Goal: Contribute content

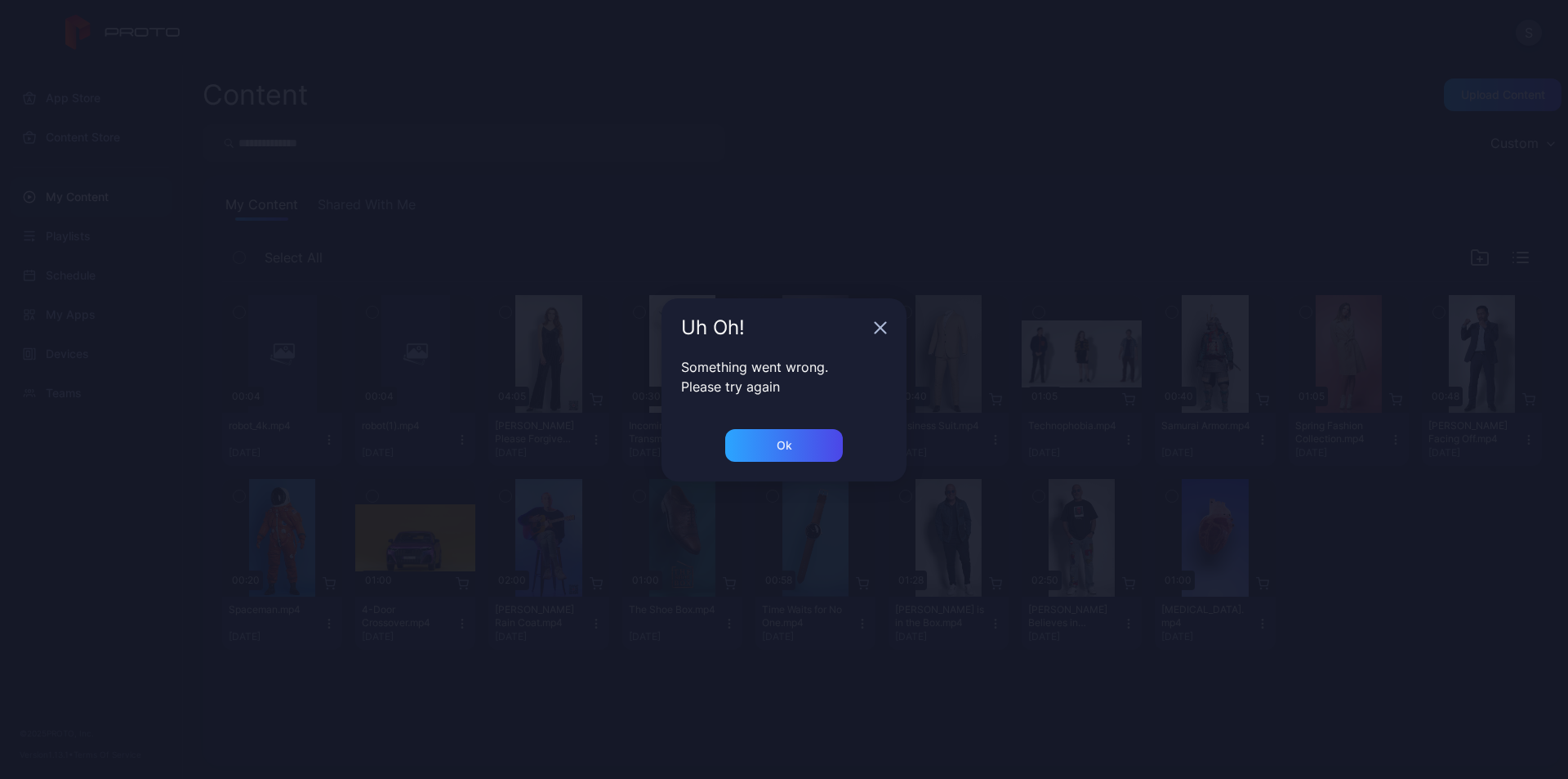
click at [883, 328] on icon "button" at bounding box center [880, 327] width 13 height 13
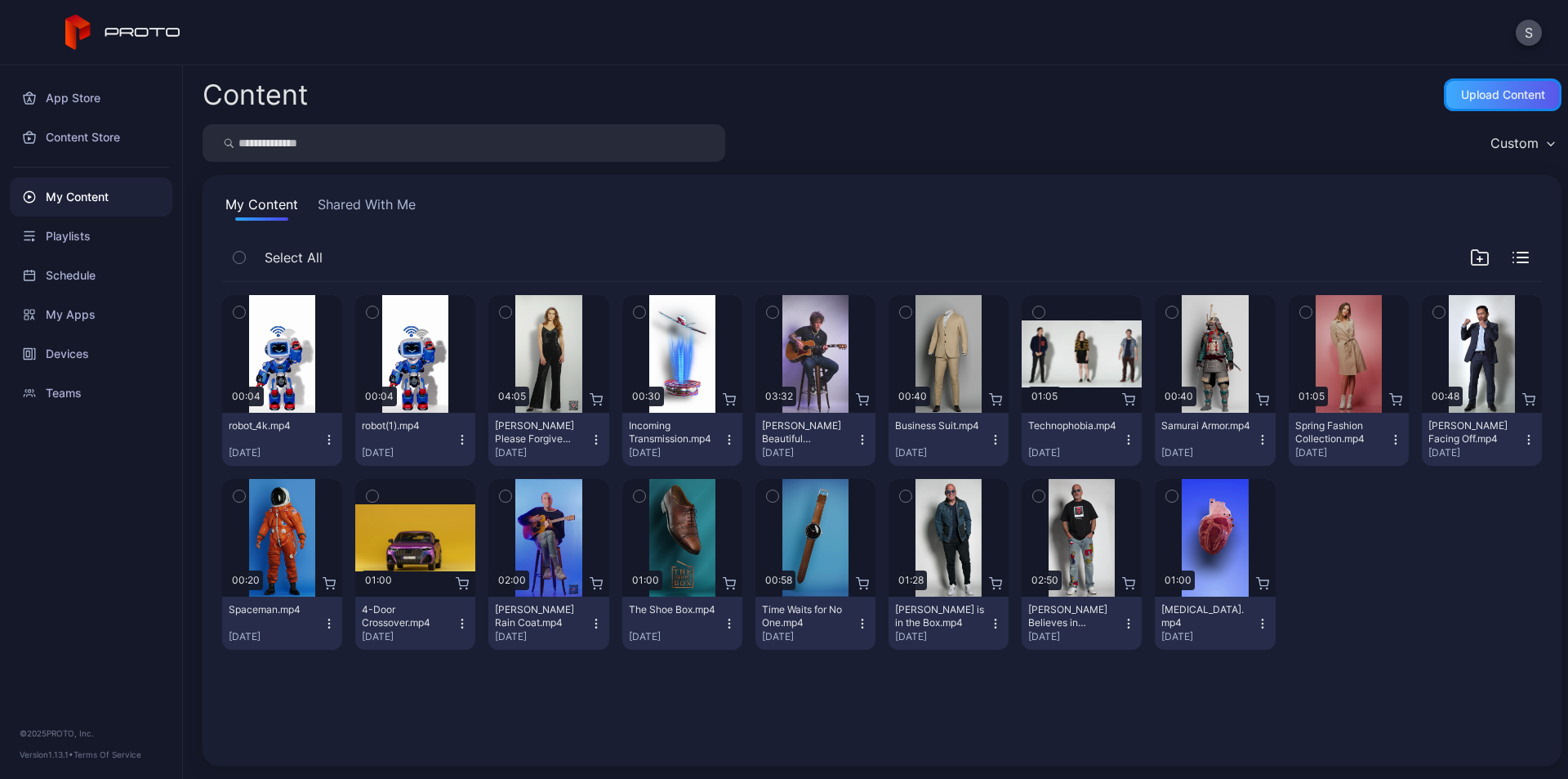
click at [1460, 88] on div "Upload Content" at bounding box center [1502, 94] width 84 height 13
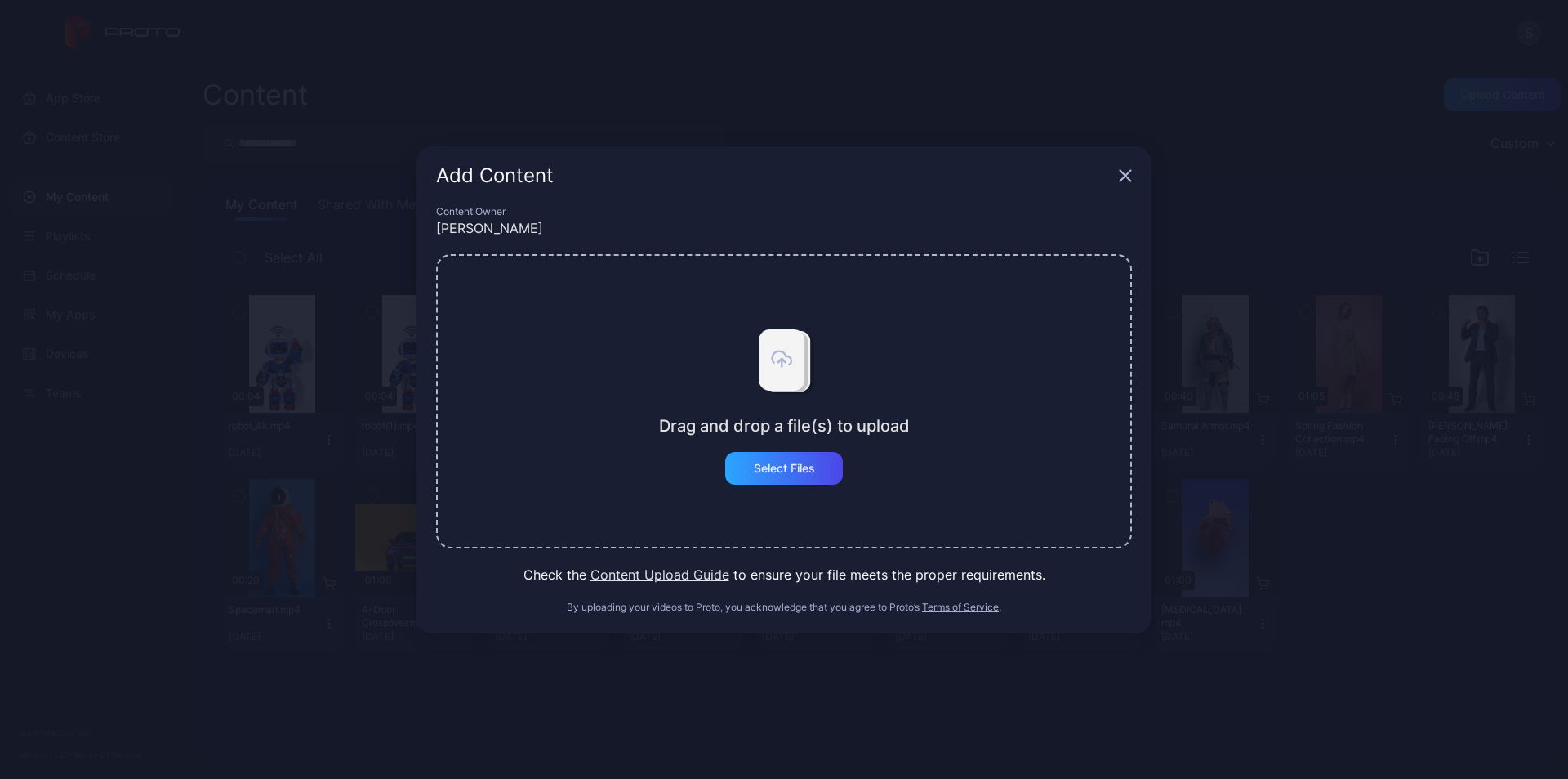
click at [1123, 172] on icon "button" at bounding box center [1125, 176] width 11 height 11
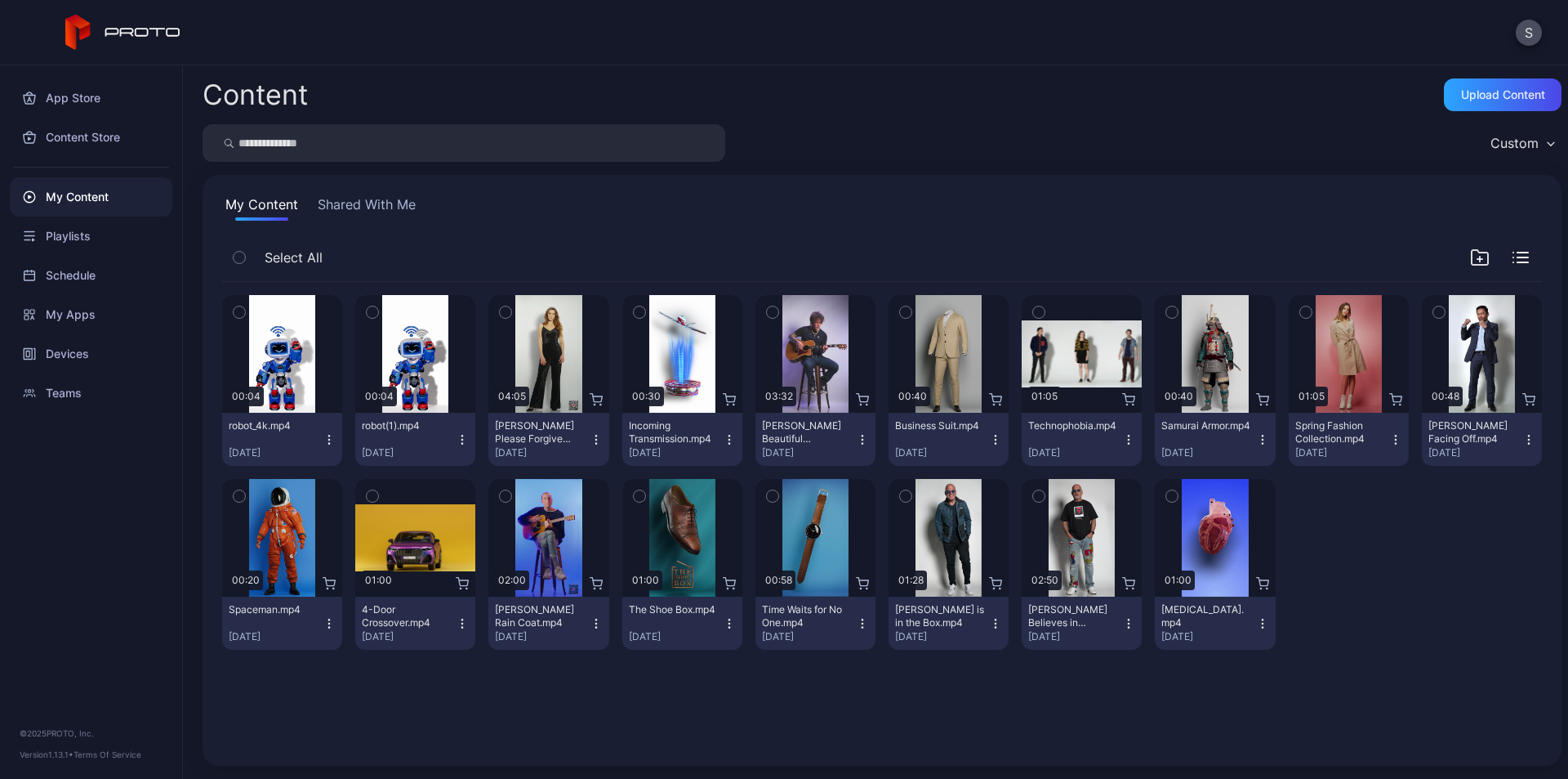
click at [462, 438] on icon "button" at bounding box center [462, 439] width 13 height 13
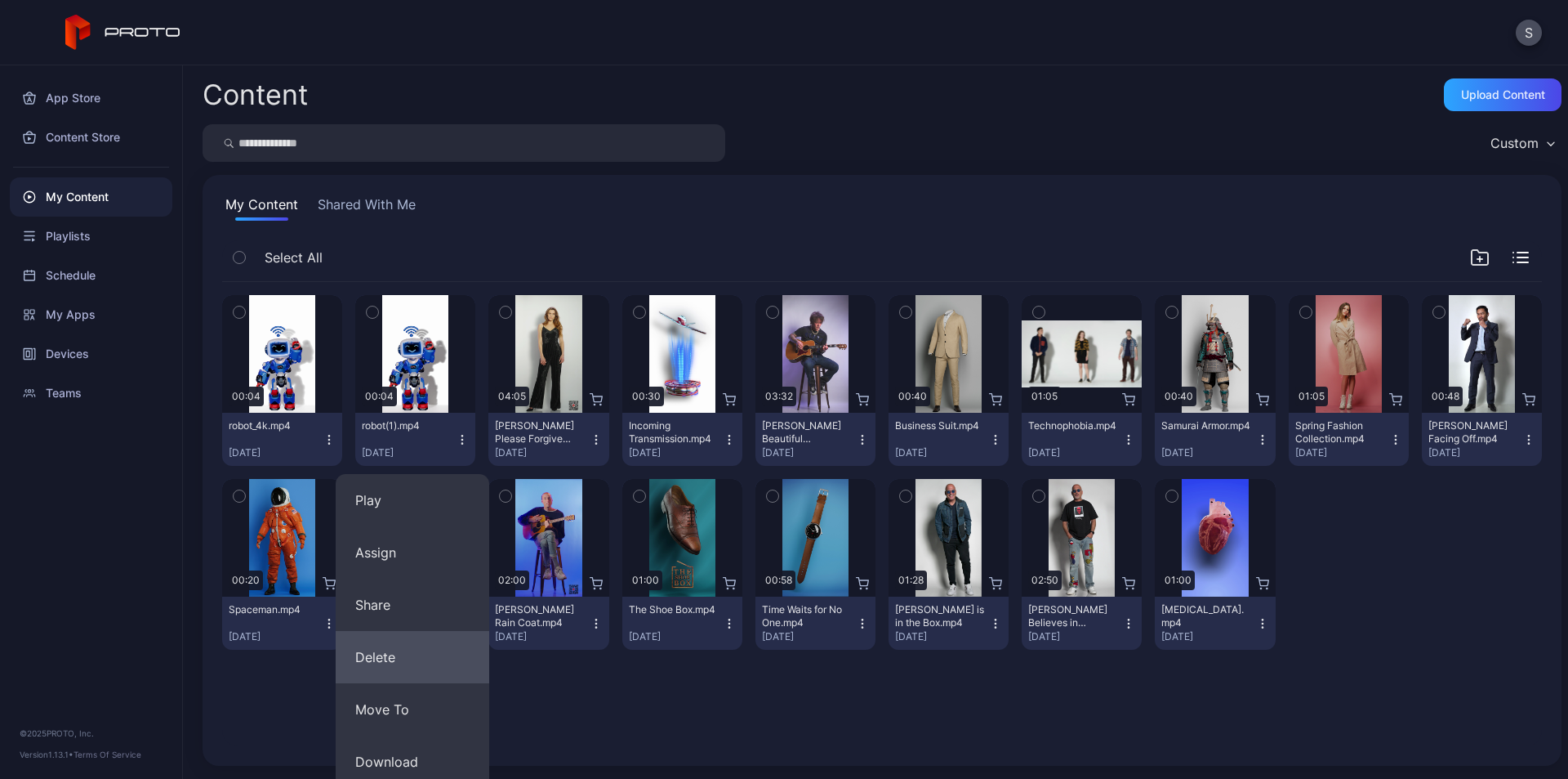
click at [407, 649] on button "Delete" at bounding box center [413, 657] width 154 height 53
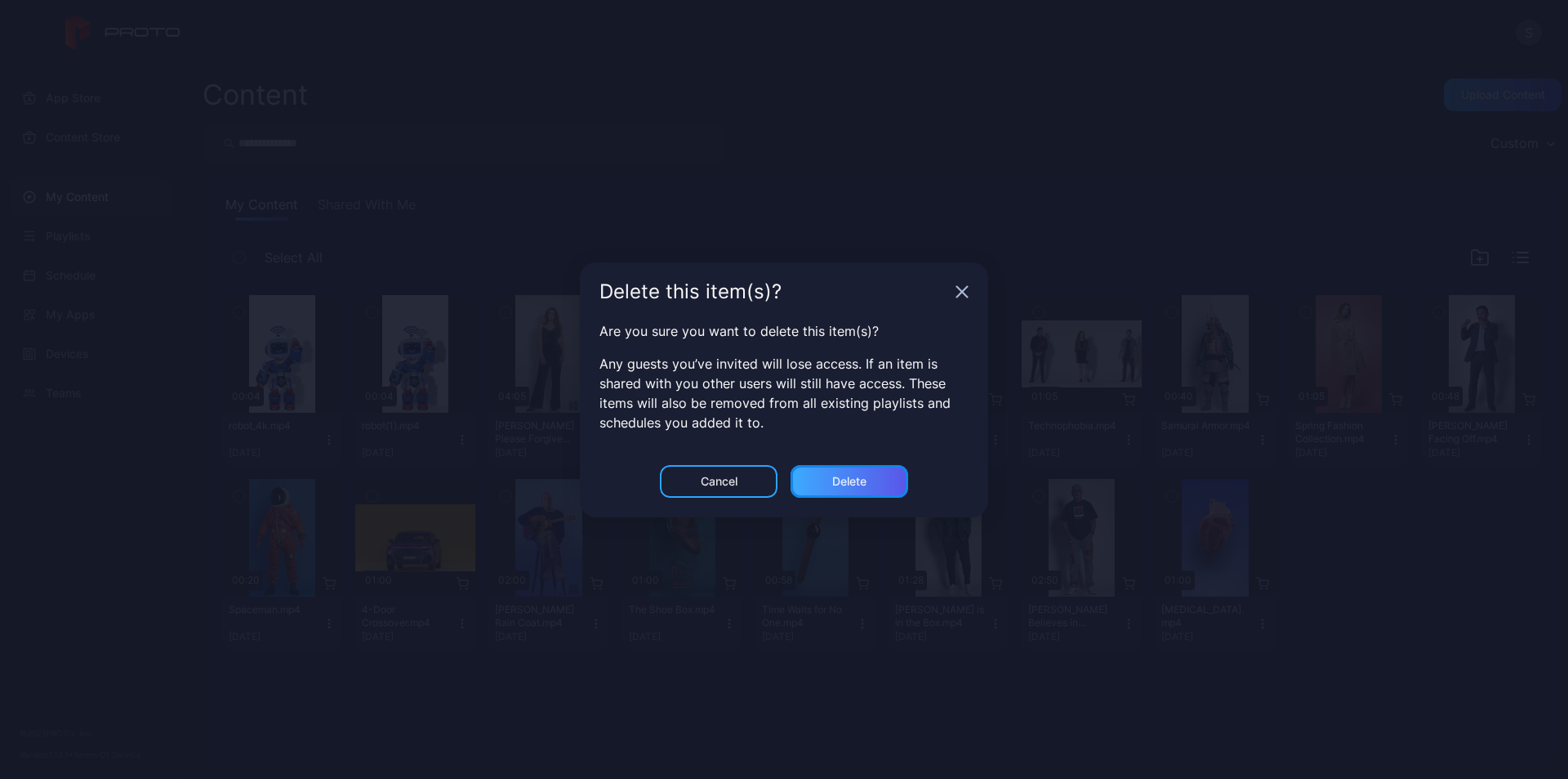
click at [816, 475] on div "Delete" at bounding box center [849, 481] width 118 height 33
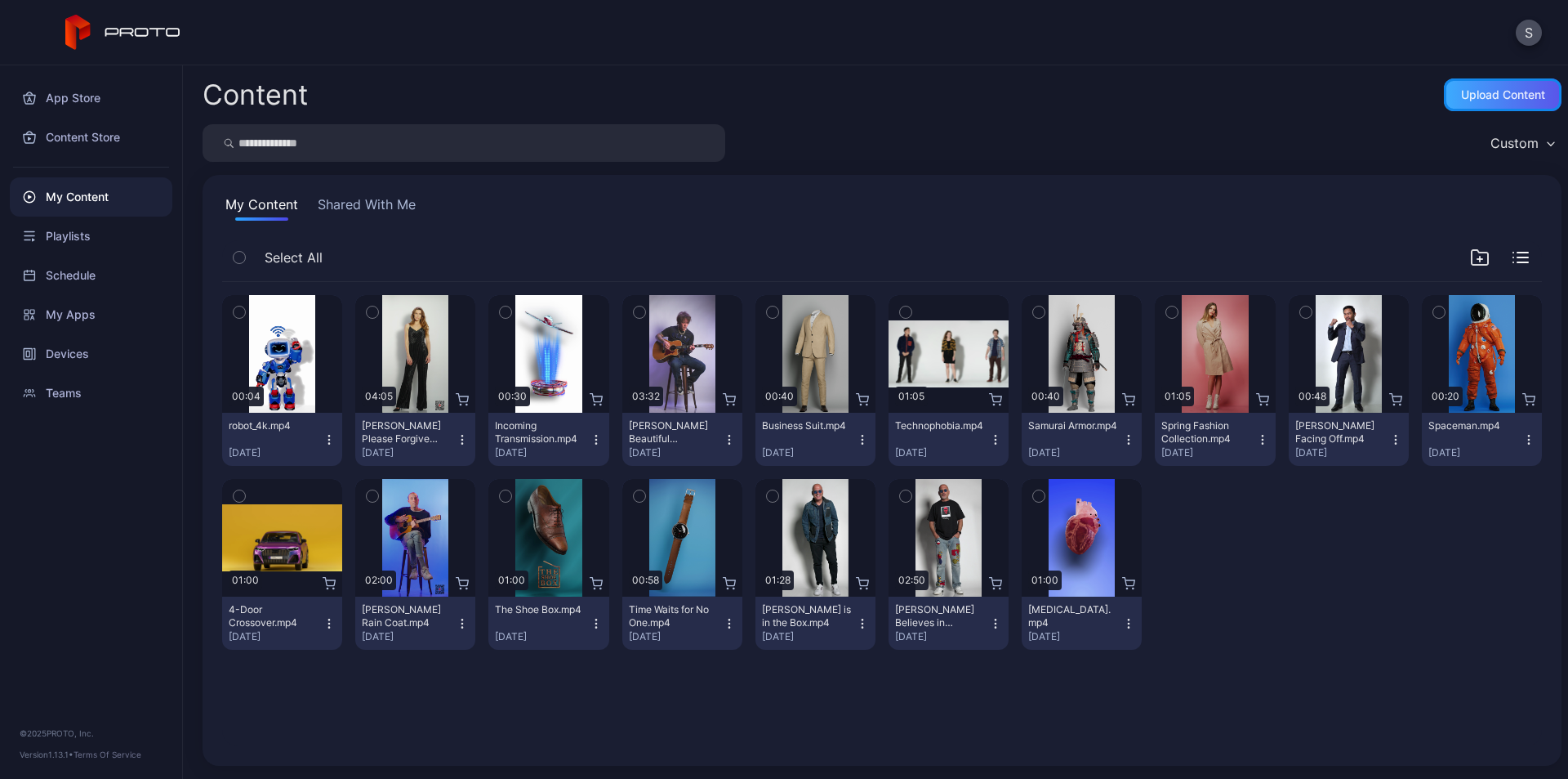
click at [1444, 91] on div "Upload Content" at bounding box center [1503, 95] width 118 height 33
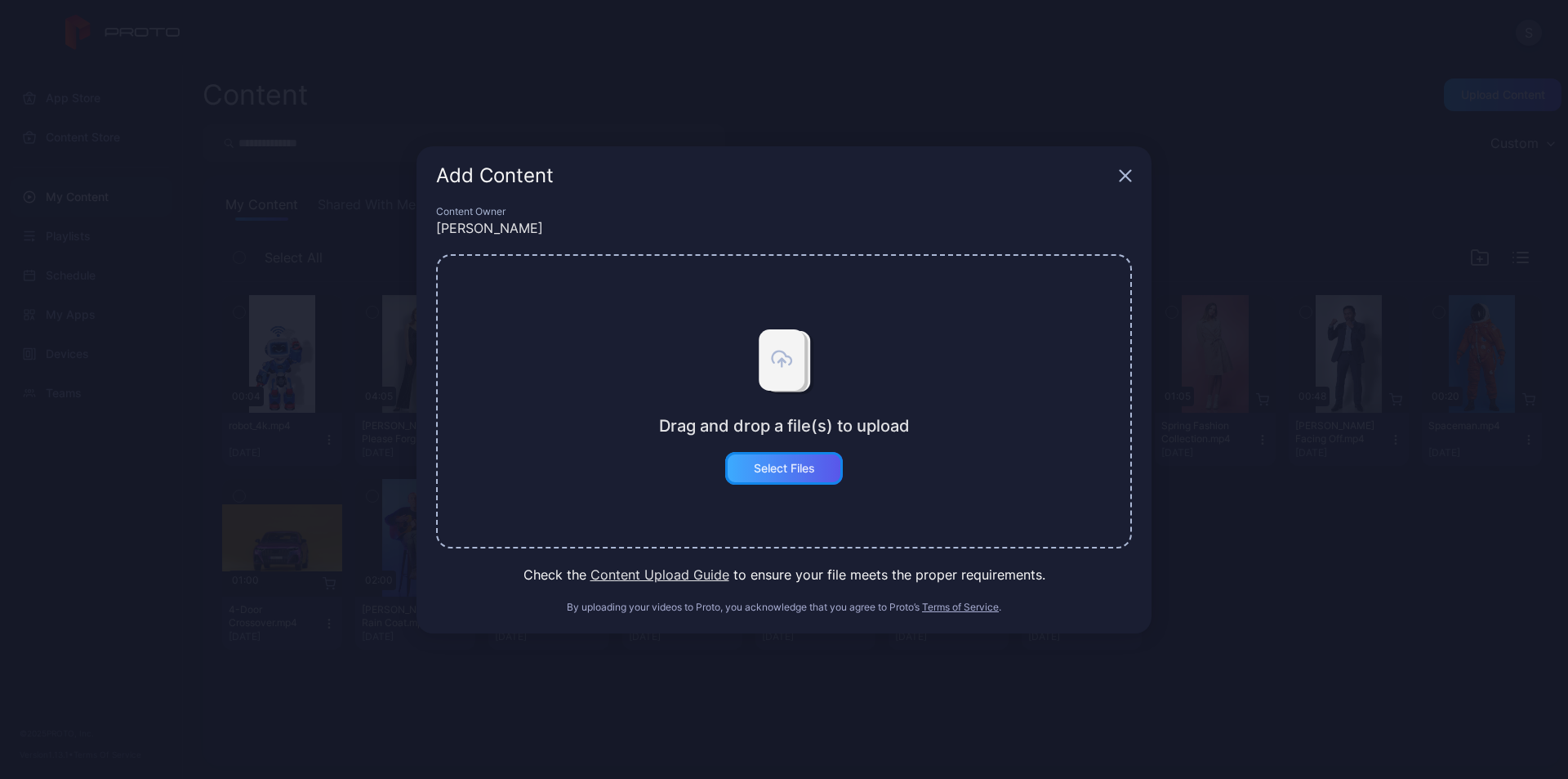
click at [751, 464] on div "Select Files" at bounding box center [784, 468] width 118 height 33
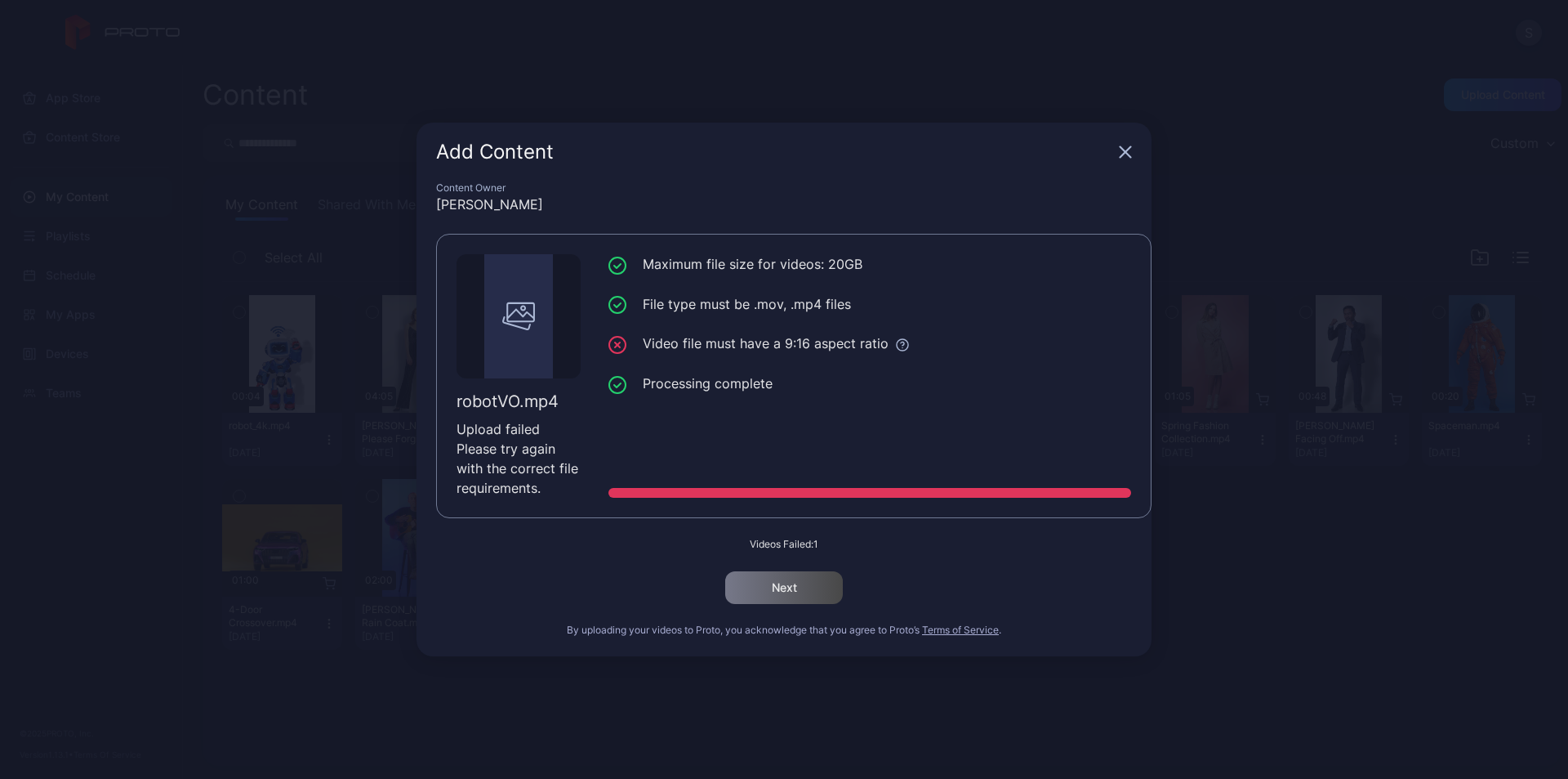
click at [1130, 153] on icon "button" at bounding box center [1125, 152] width 13 height 13
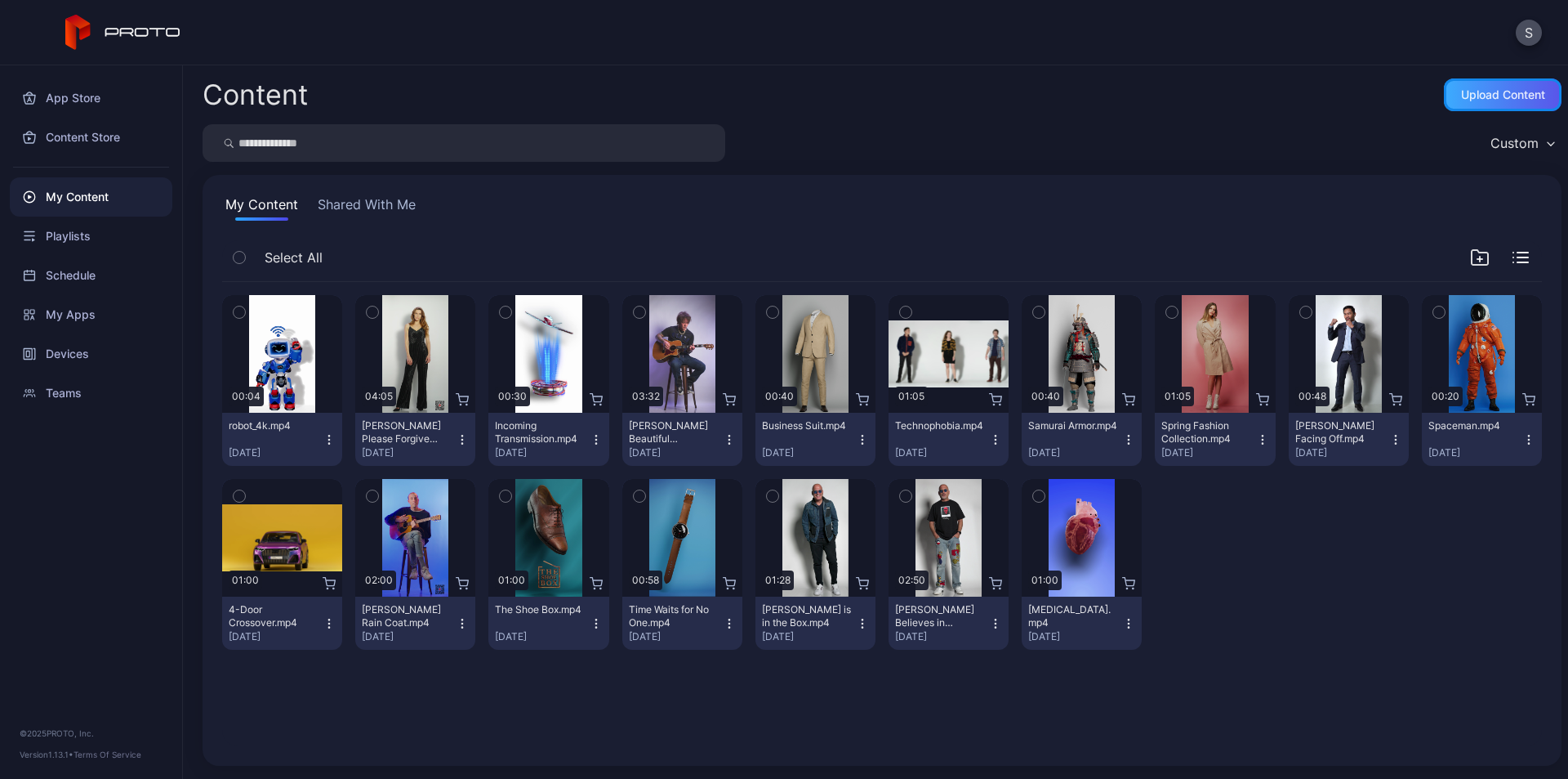
click at [1445, 105] on div "Upload Content" at bounding box center [1503, 95] width 118 height 33
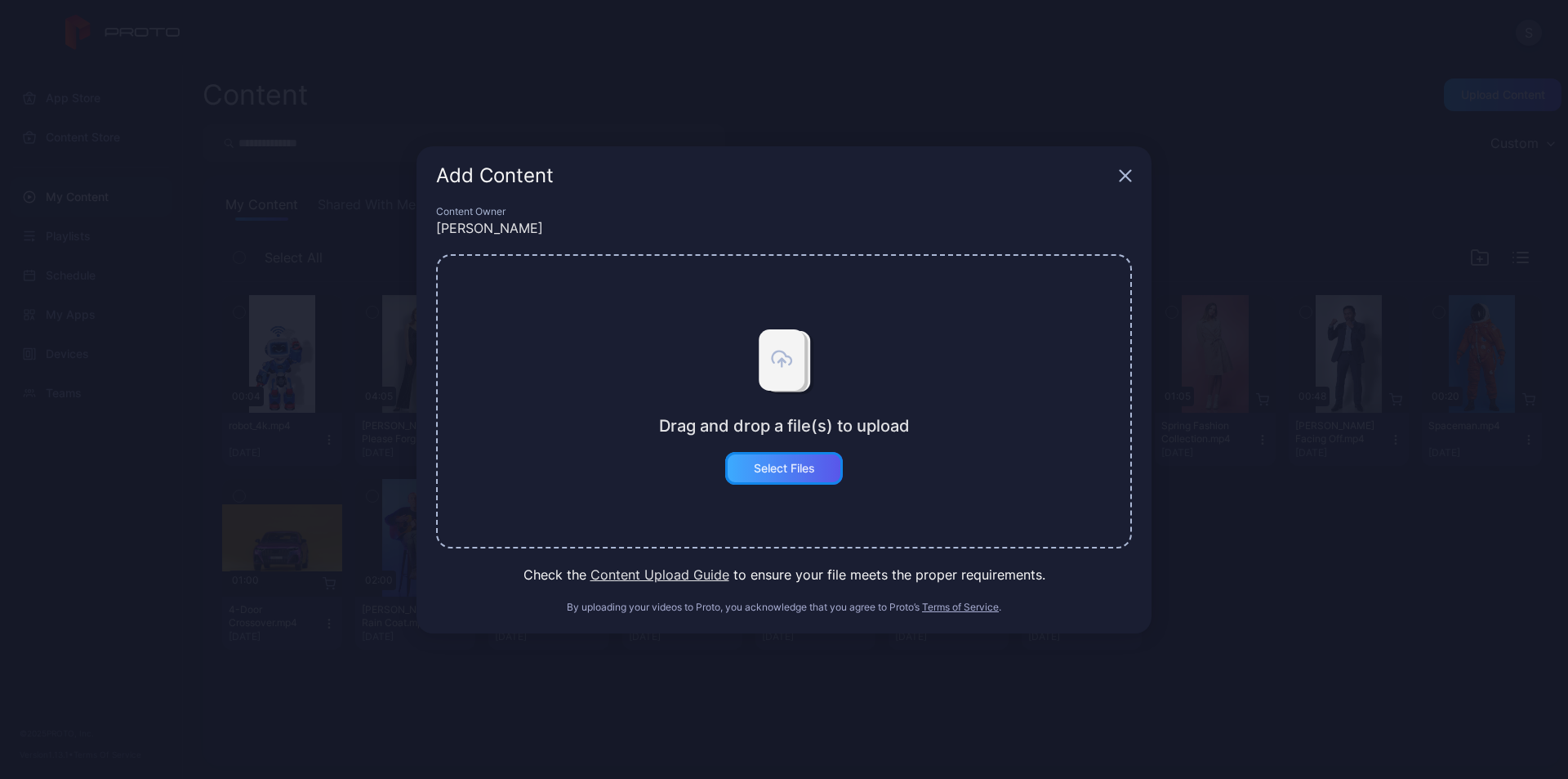
click at [766, 469] on div "Select Files" at bounding box center [784, 468] width 62 height 13
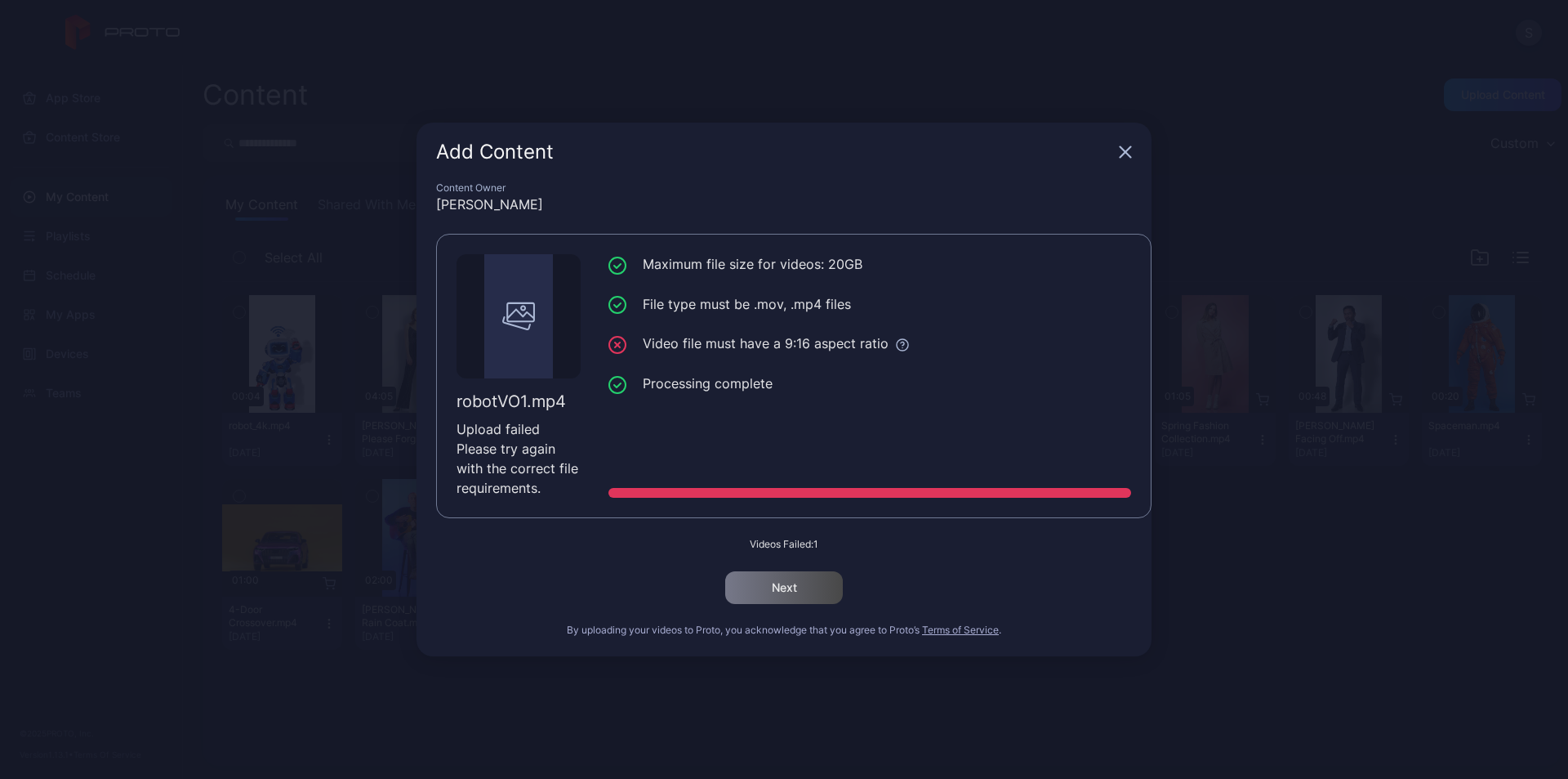
click at [1120, 152] on icon "button" at bounding box center [1125, 152] width 13 height 13
